Goal: Task Accomplishment & Management: Use online tool/utility

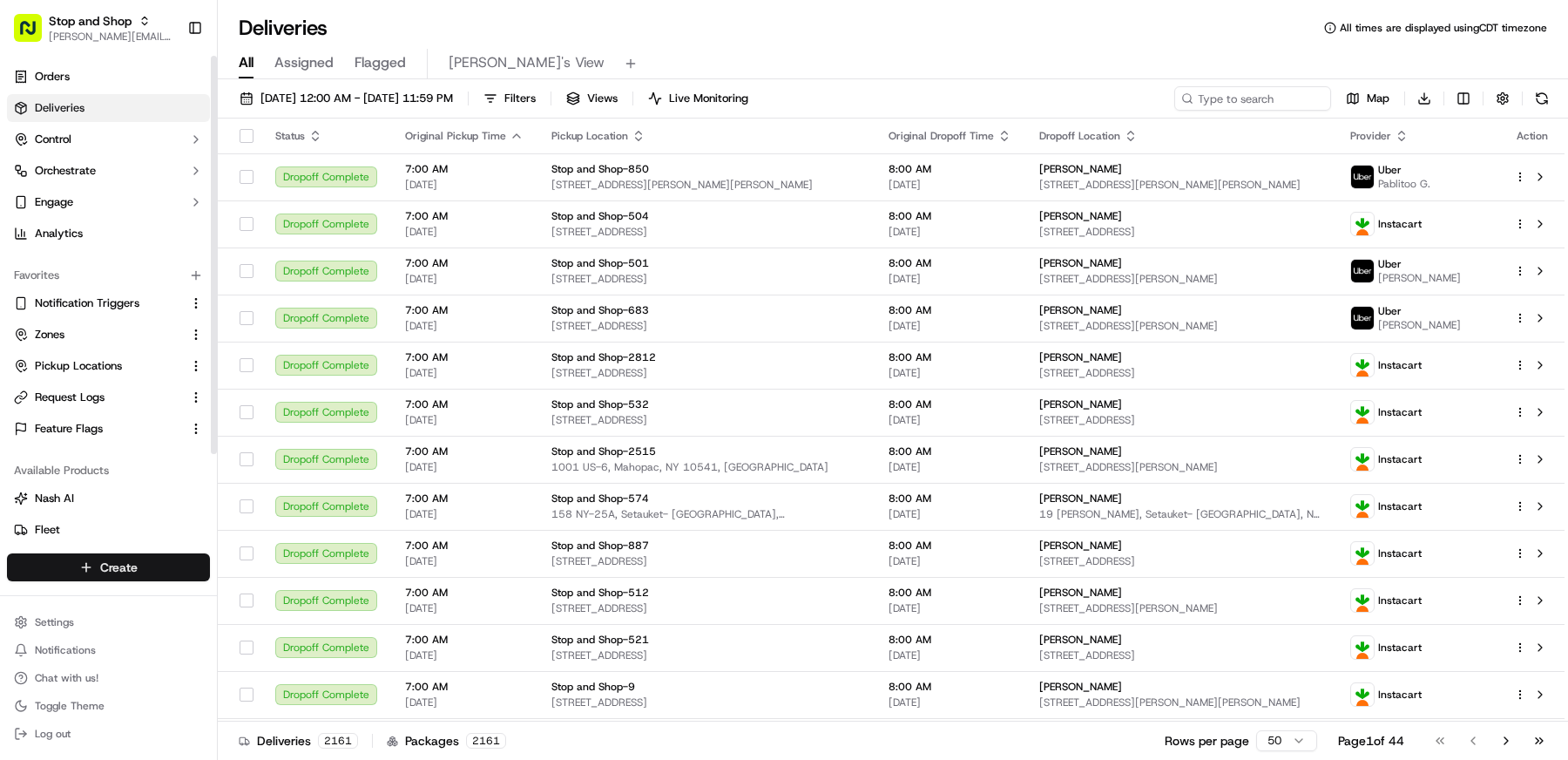
click at [164, 558] on html "Stop and Shop [EMAIL_ADDRESS][DOMAIN_NAME] Toggle Sidebar Orders Deliveries Con…" at bounding box center [784, 380] width 1568 height 760
click at [321, 662] on link "CSV Upload" at bounding box center [315, 663] width 194 height 31
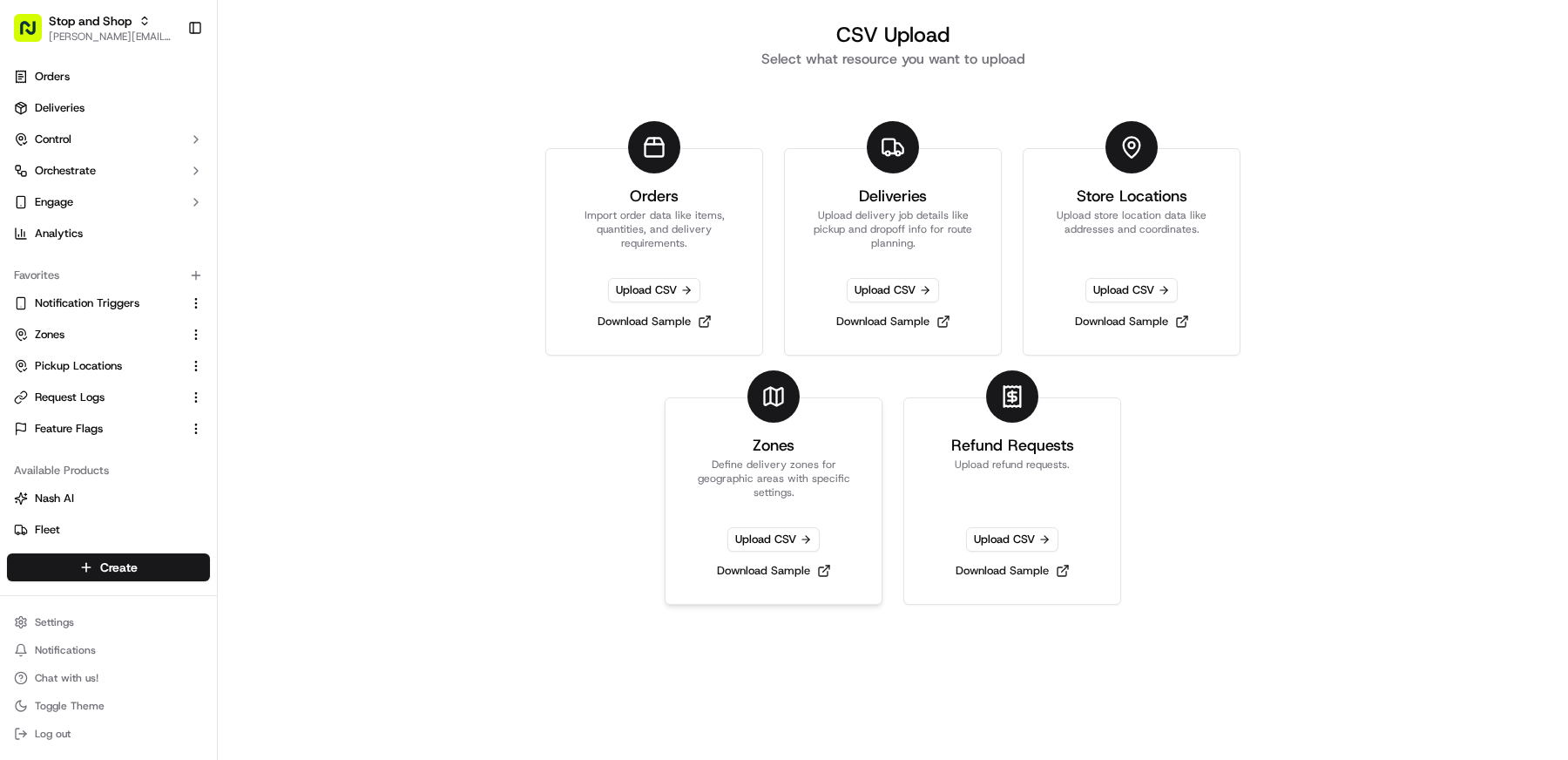
click at [819, 453] on link "Zones Define delivery zones for geographic areas with specific settings. Upload…" at bounding box center [773, 501] width 218 height 207
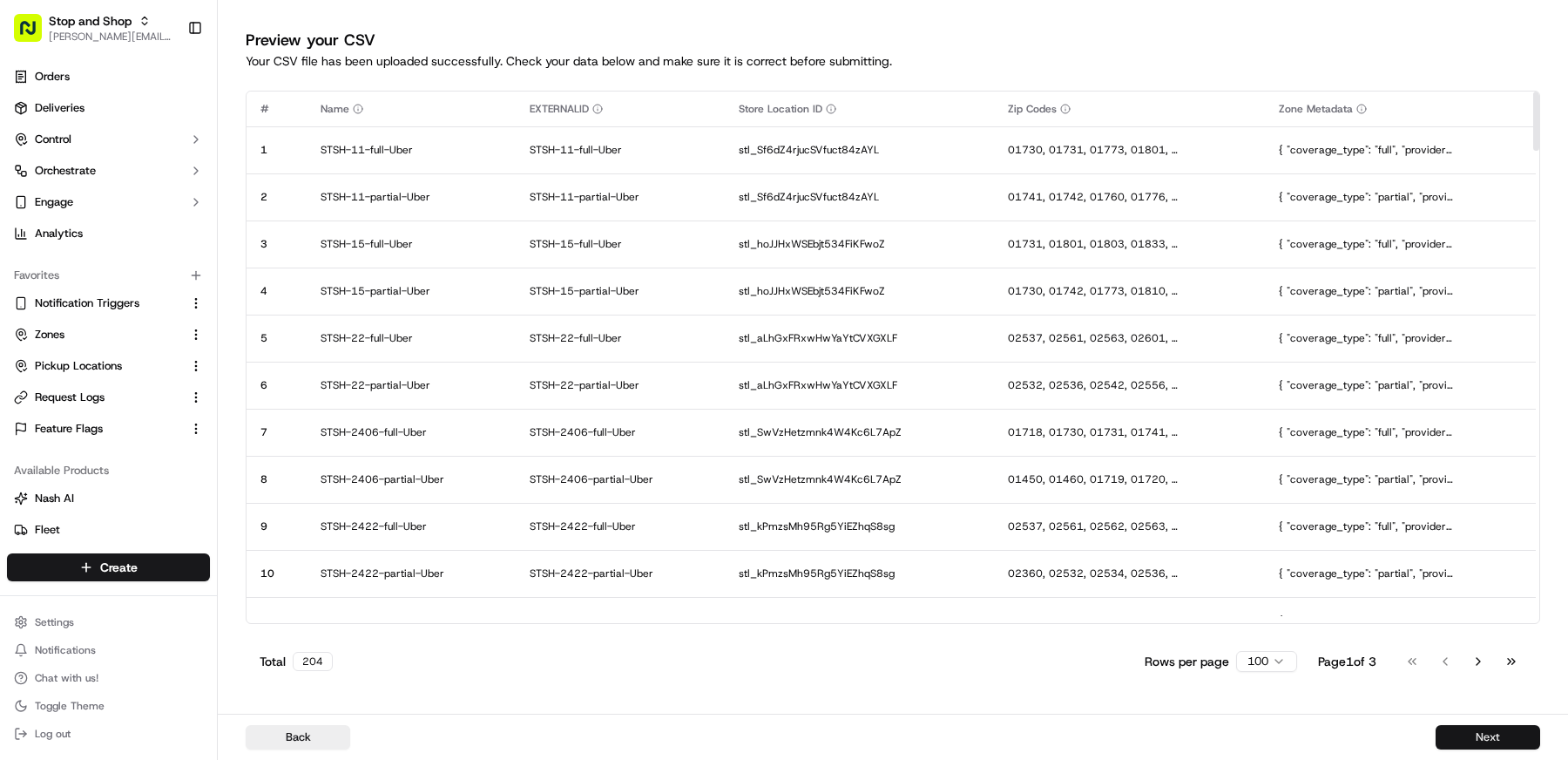
click at [1490, 732] on button "Next" at bounding box center [1488, 737] width 104 height 25
